Goal: Communication & Community: Answer question/provide support

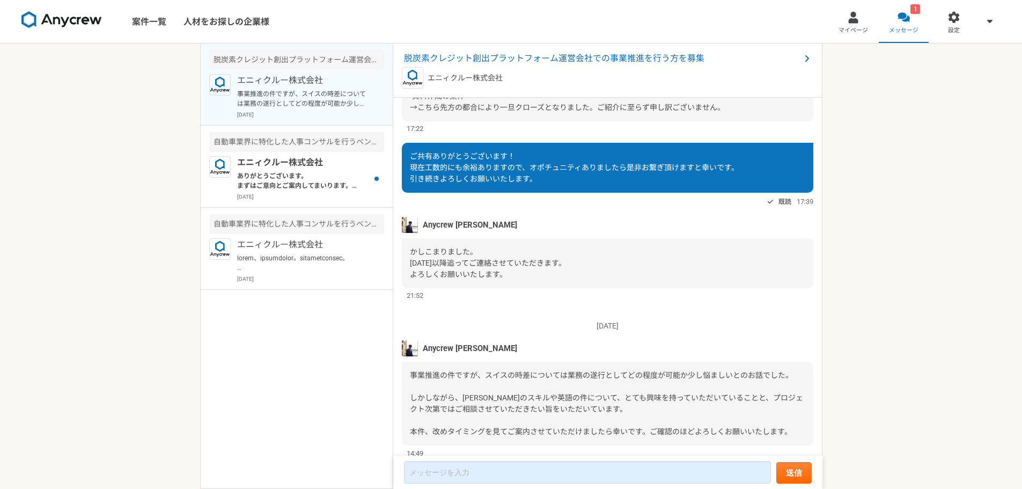
scroll to position [651, 0]
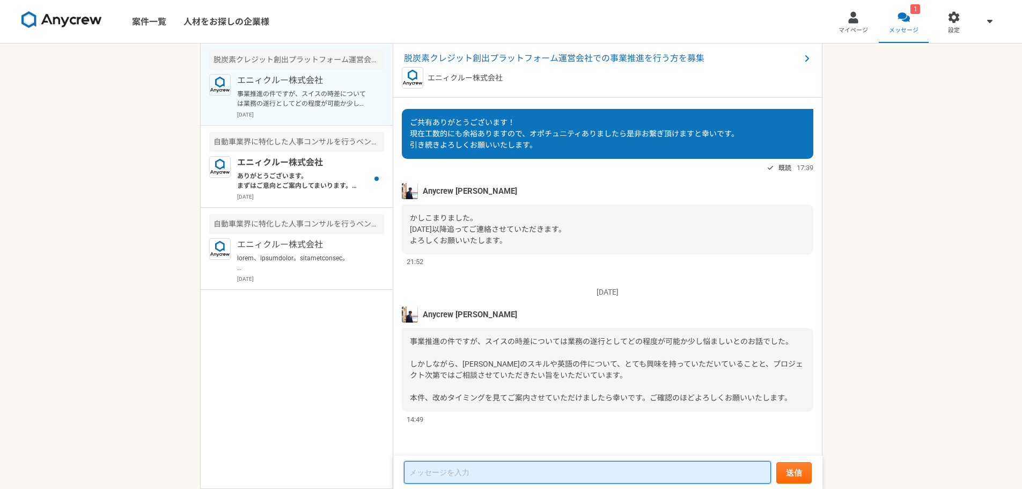
click at [494, 467] on textarea at bounding box center [587, 472] width 367 height 23
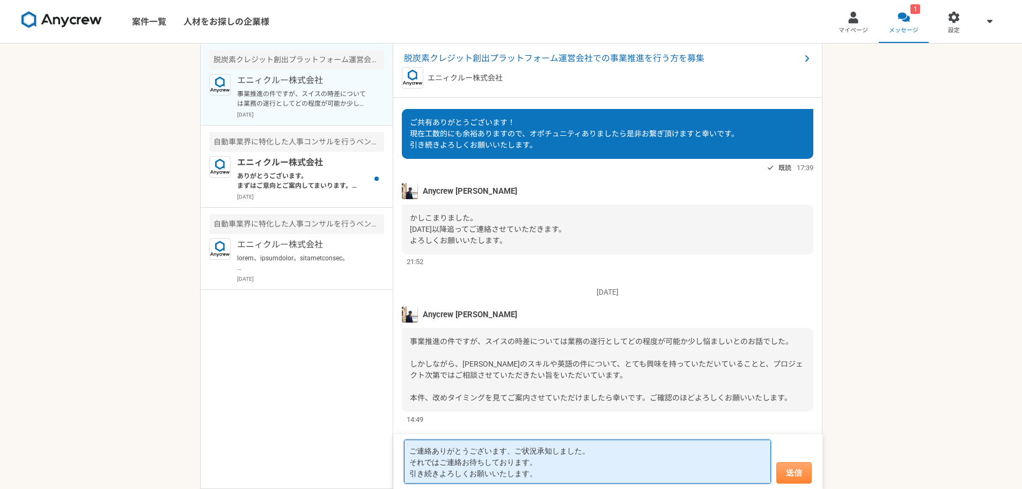
type textarea "ご連絡ありがとうございます、ご状況承知しました。 それではご連絡お待ちしております。 引き続きよろしくお願いいたします。"
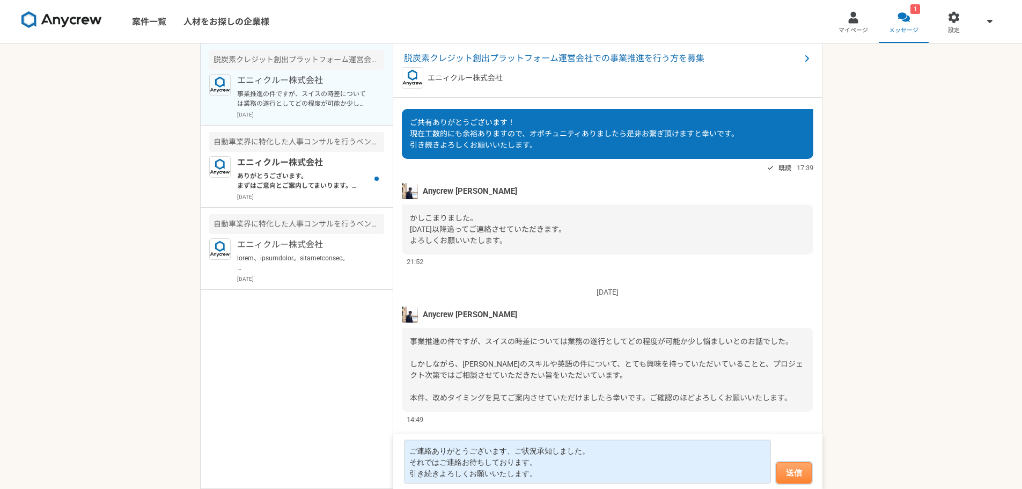
click at [797, 479] on button "送信" at bounding box center [793, 472] width 35 height 21
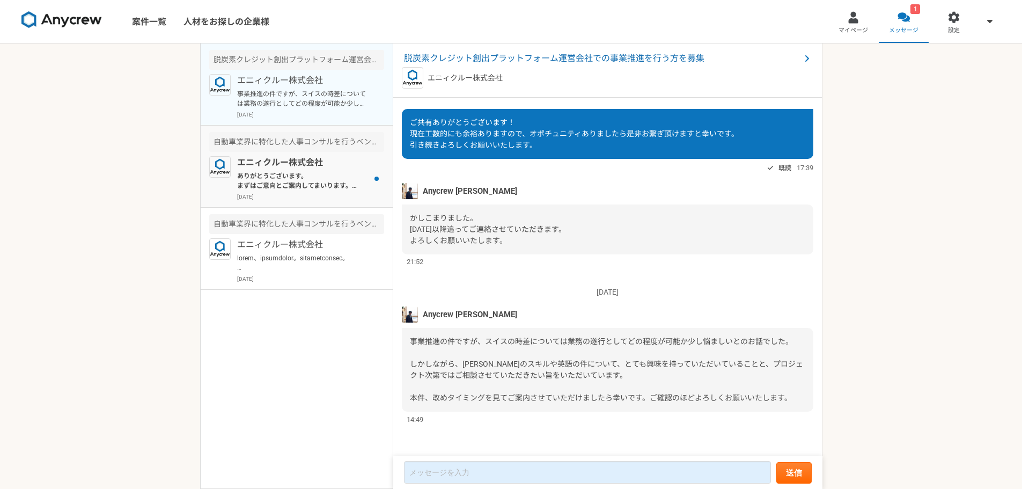
click at [304, 169] on div "エニィクルー株式会社 ありがとうございます。 まずはご意向とご案内してまいります。 ２回目行う理由としては、現場としての目線を含めご認識の相違をなくせればとの…" at bounding box center [310, 178] width 147 height 45
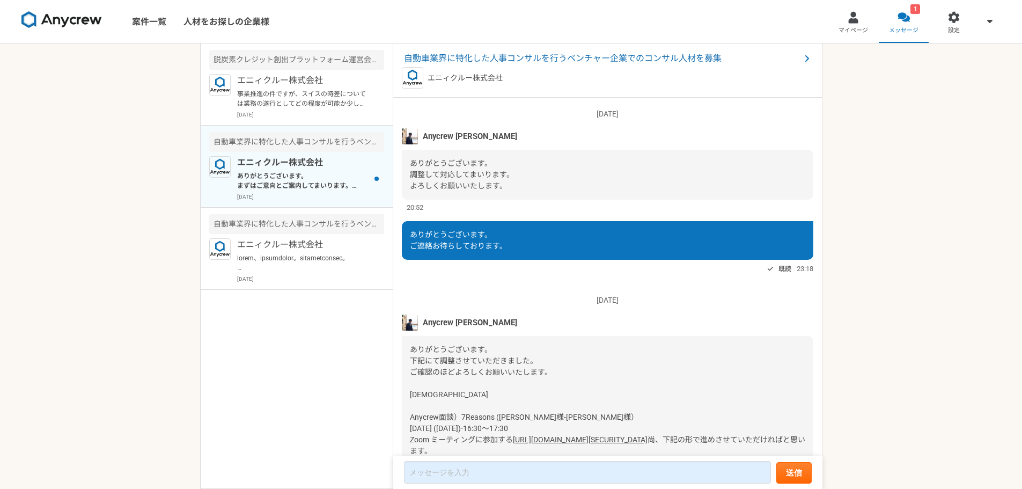
scroll to position [1015, 0]
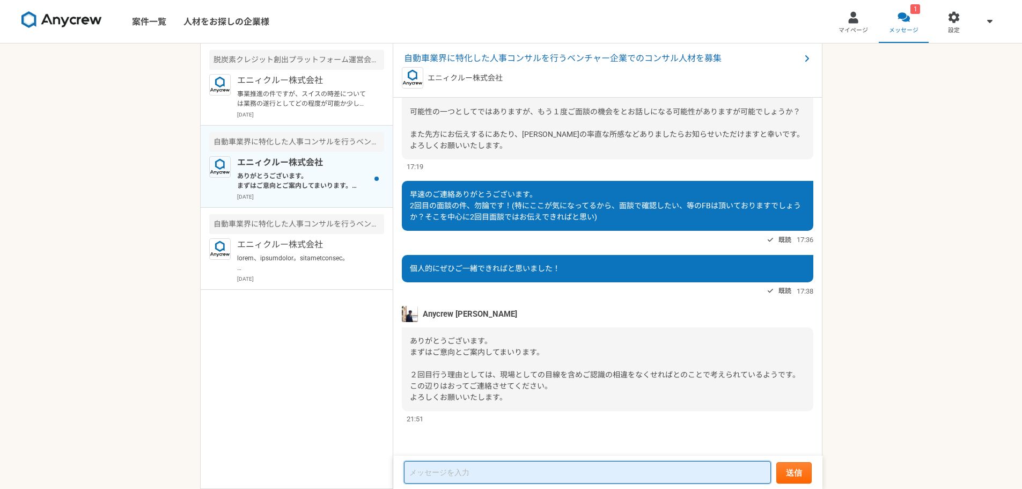
click at [472, 470] on textarea at bounding box center [587, 472] width 367 height 23
type textarea "承知しました！引き続きよろしくお願いいたします。"
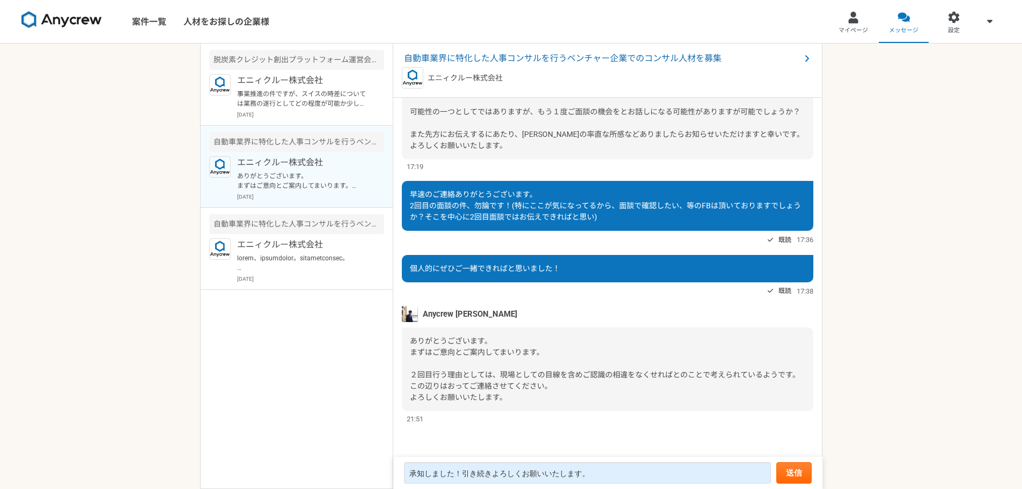
click at [795, 461] on form "承知しました！引き続きよろしくお願いいたします。 送信" at bounding box center [607, 472] width 429 height 32
click at [804, 470] on button "送信" at bounding box center [793, 472] width 35 height 21
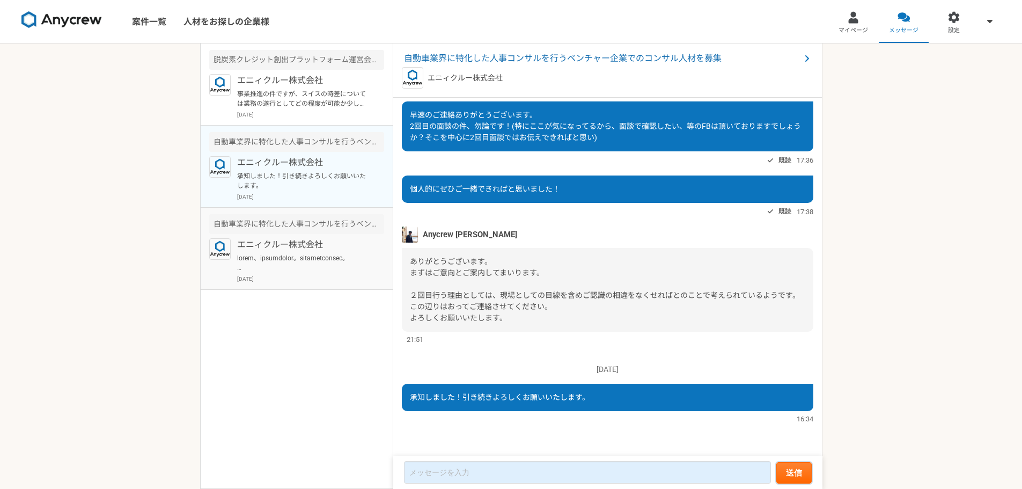
scroll to position [1002, 0]
click at [320, 256] on p at bounding box center [303, 262] width 132 height 19
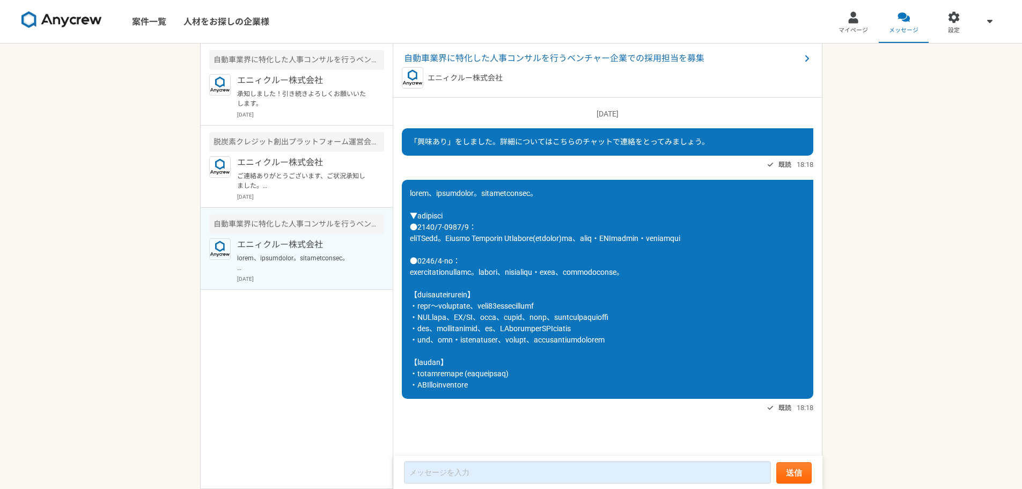
scroll to position [12, 0]
